Goal: Check status: Check status

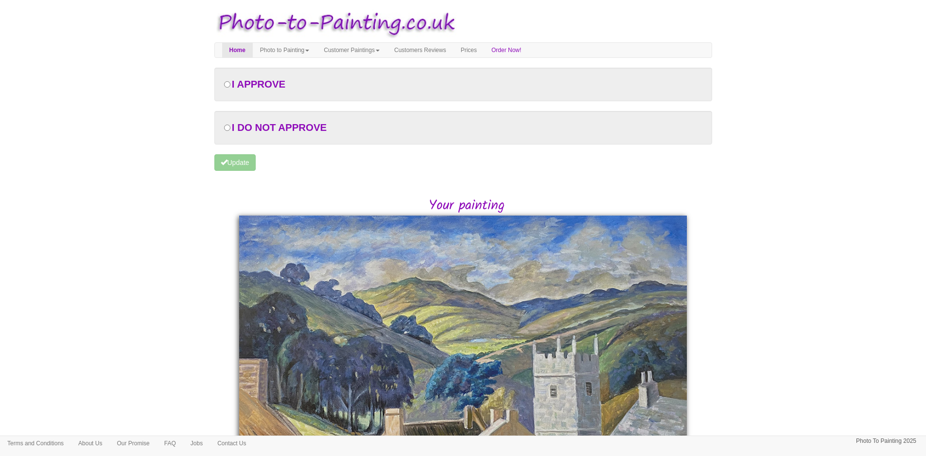
scroll to position [200, 0]
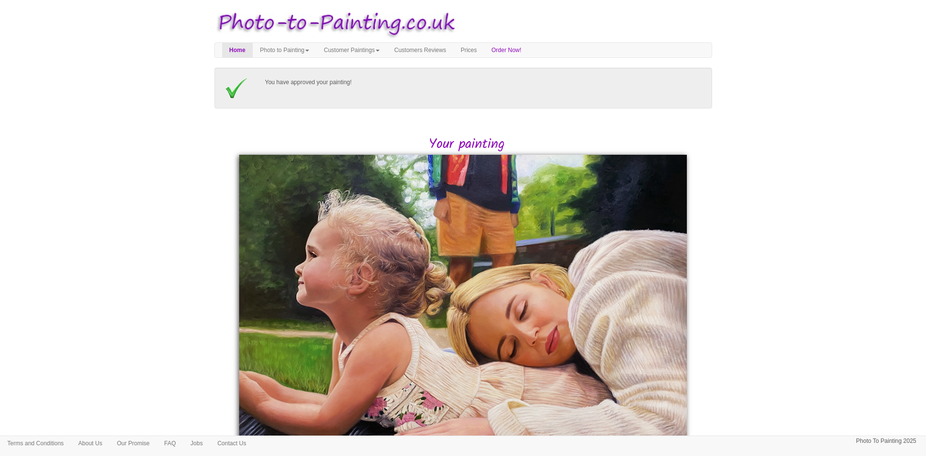
scroll to position [97, 0]
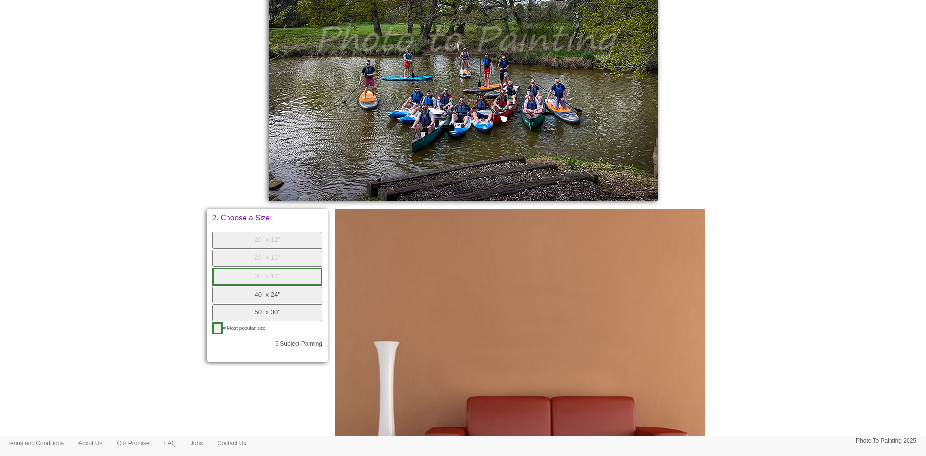
scroll to position [194, 0]
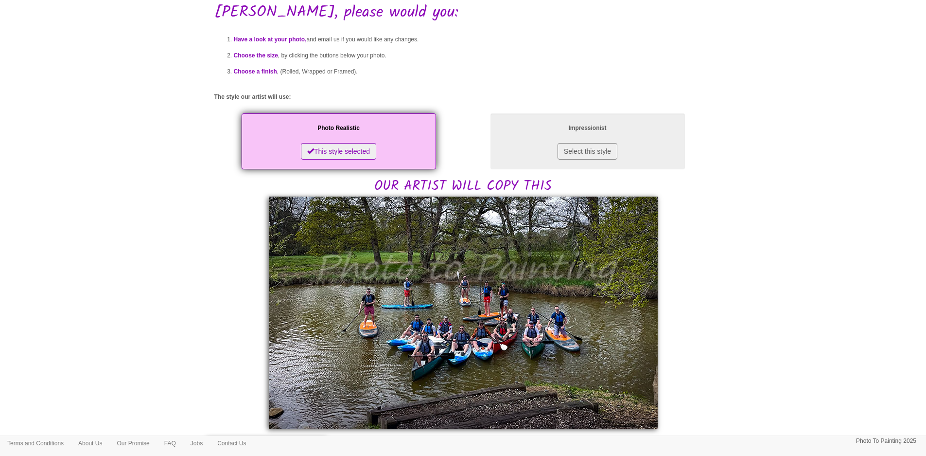
scroll to position [97, 0]
